Goal: Information Seeking & Learning: Check status

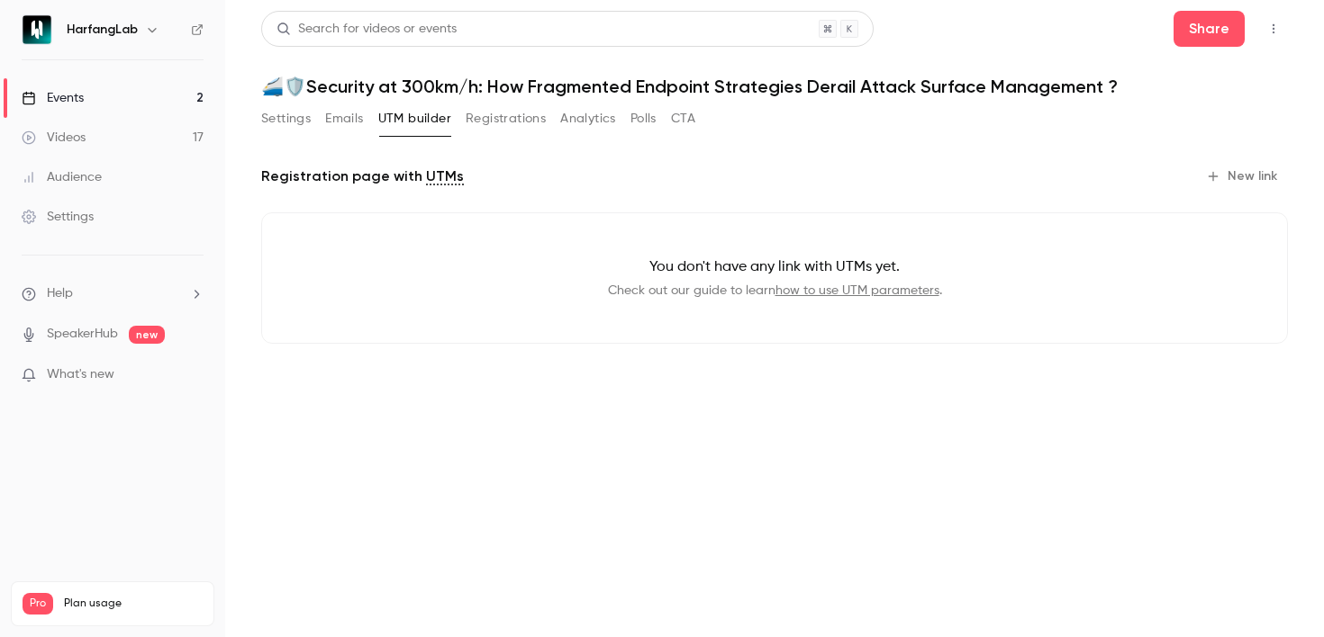
click at [493, 122] on button "Registrations" at bounding box center [505, 118] width 80 height 29
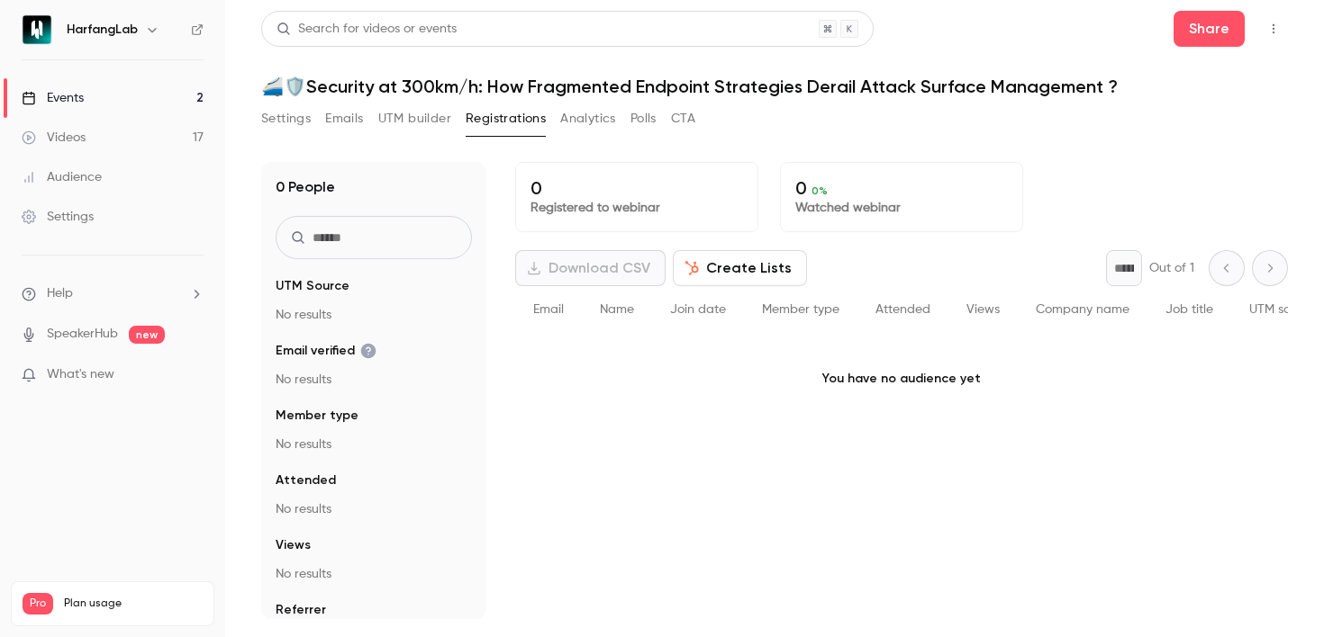
click at [609, 127] on button "Analytics" at bounding box center [588, 118] width 56 height 29
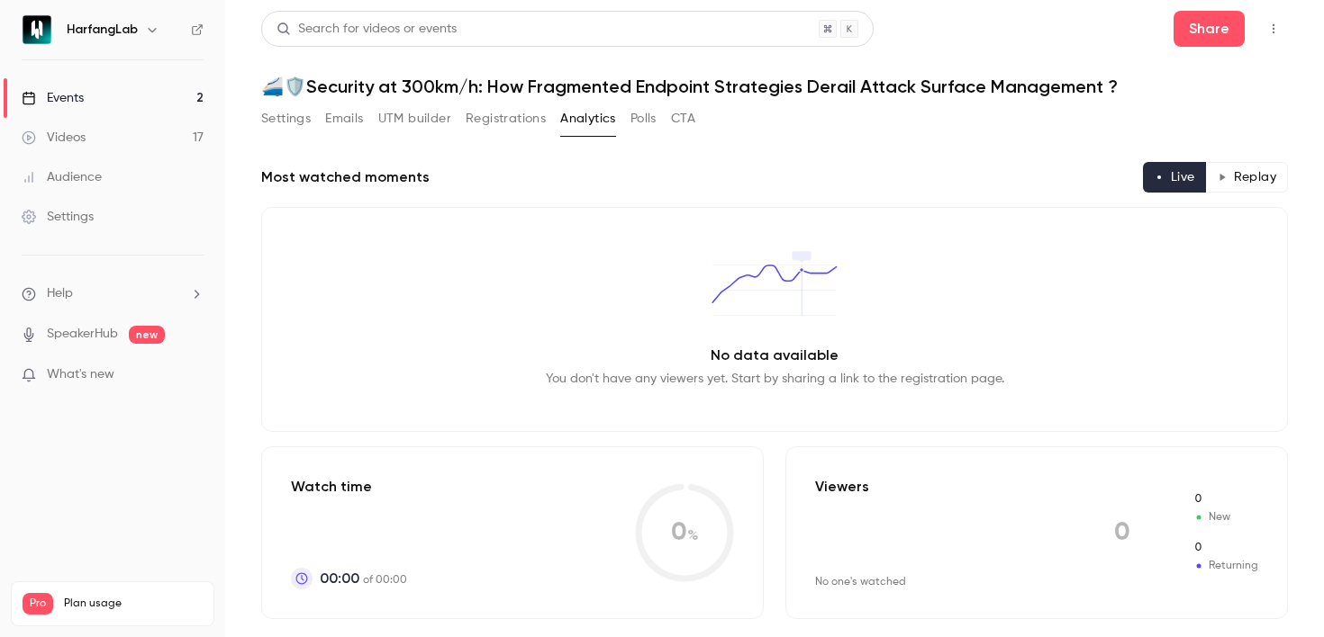
click at [289, 119] on button "Settings" at bounding box center [286, 118] width 50 height 29
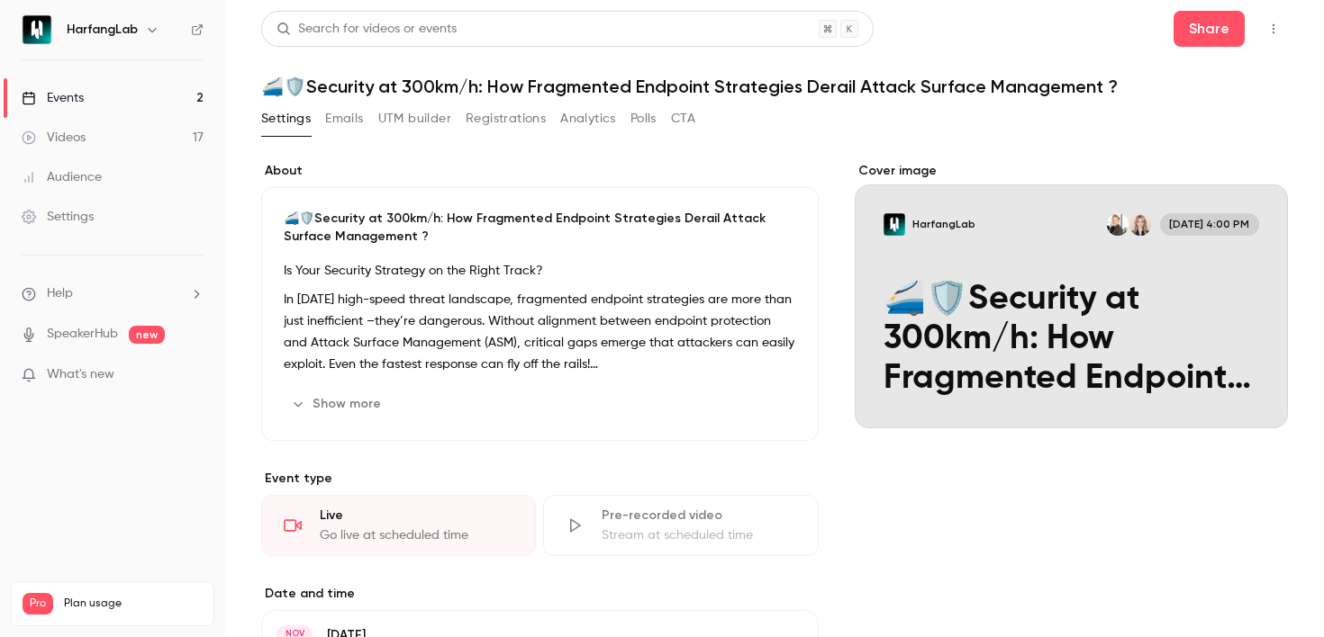
click at [116, 88] on link "Events 2" at bounding box center [112, 98] width 225 height 40
